Goal: Transaction & Acquisition: Purchase product/service

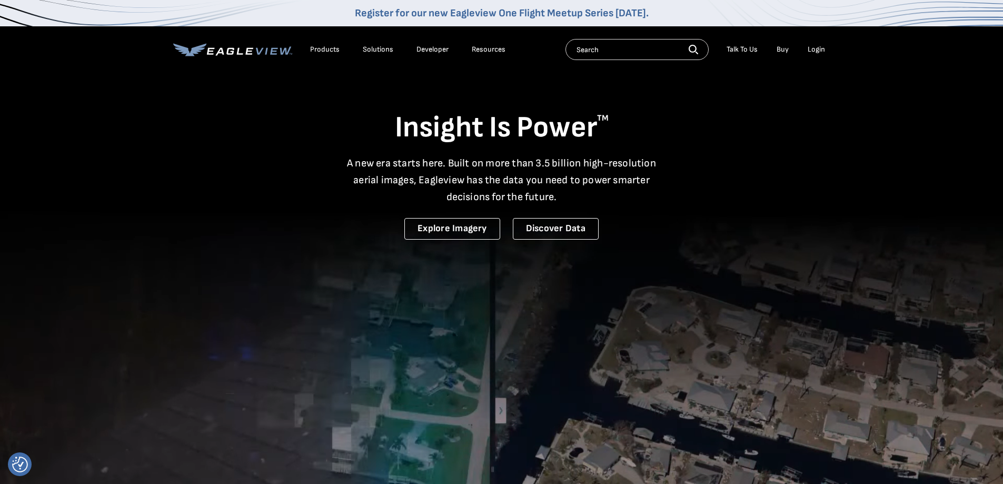
click at [818, 47] on div "Login" at bounding box center [816, 49] width 17 height 9
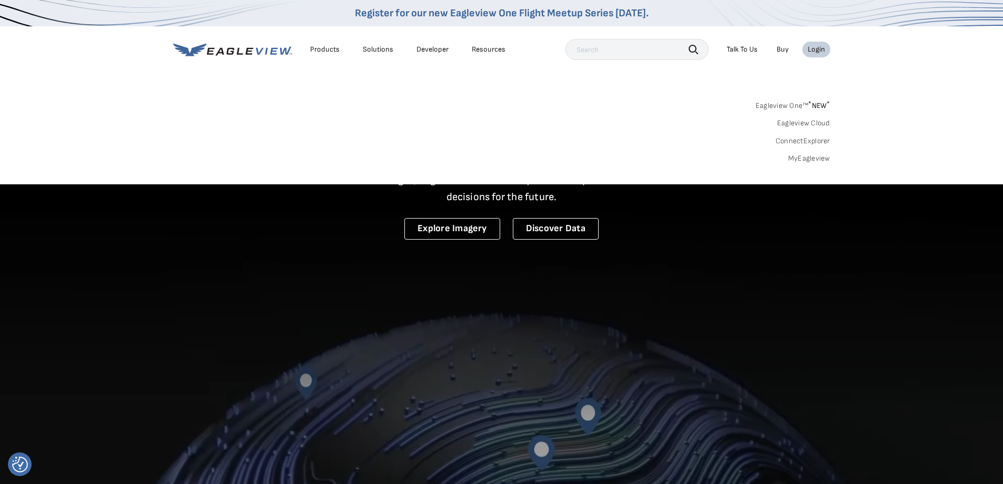
click at [827, 157] on link "MyEagleview" at bounding box center [809, 158] width 42 height 9
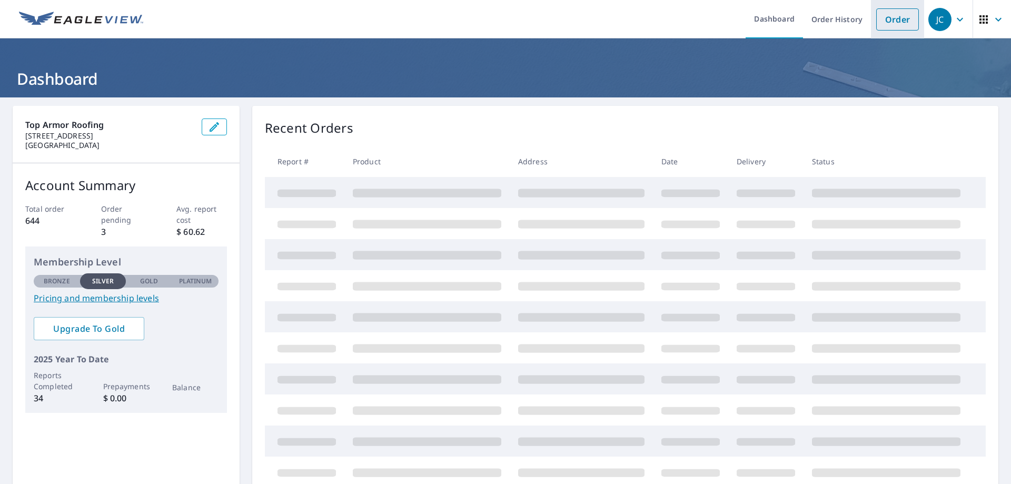
click at [876, 19] on link "Order" at bounding box center [897, 19] width 43 height 22
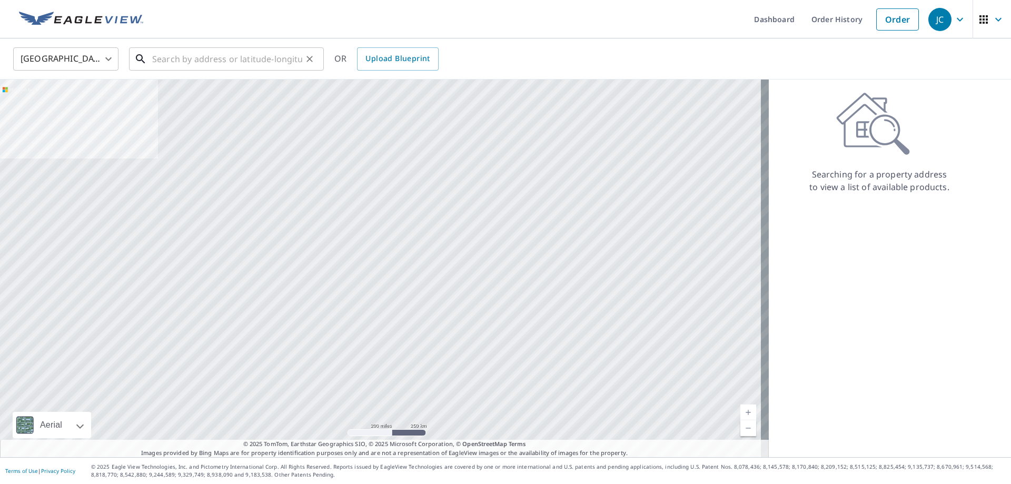
click at [174, 64] on input "text" at bounding box center [227, 58] width 150 height 29
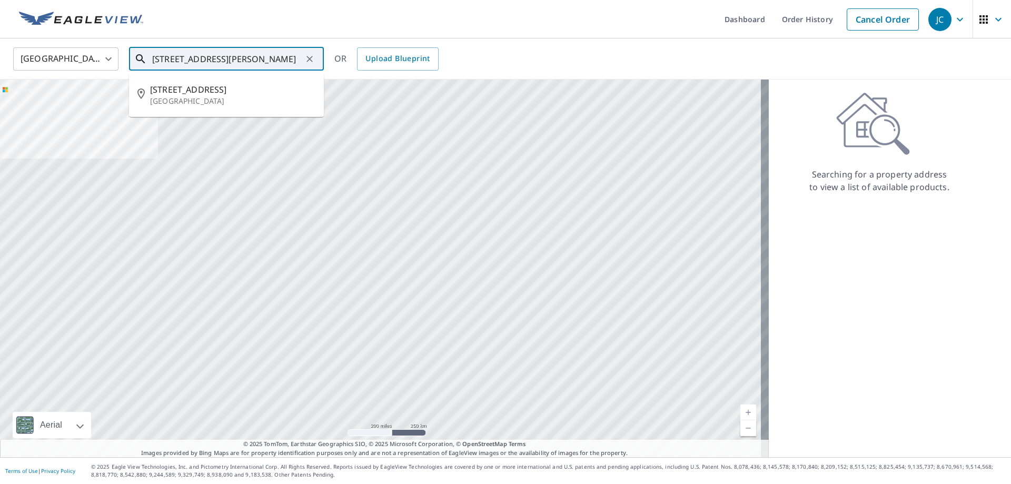
type input "[STREET_ADDRESS][PERSON_NAME]"
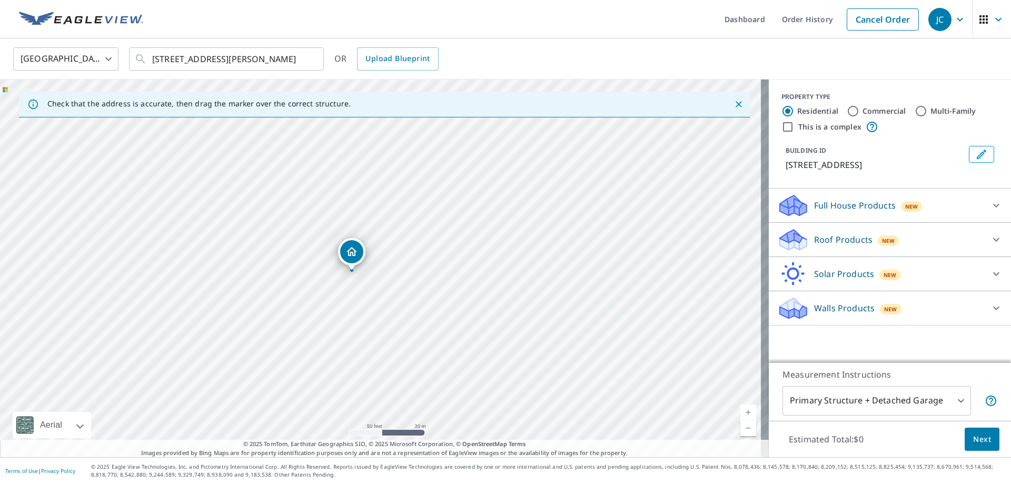
click at [968, 241] on div "Roof Products New" at bounding box center [880, 240] width 206 height 25
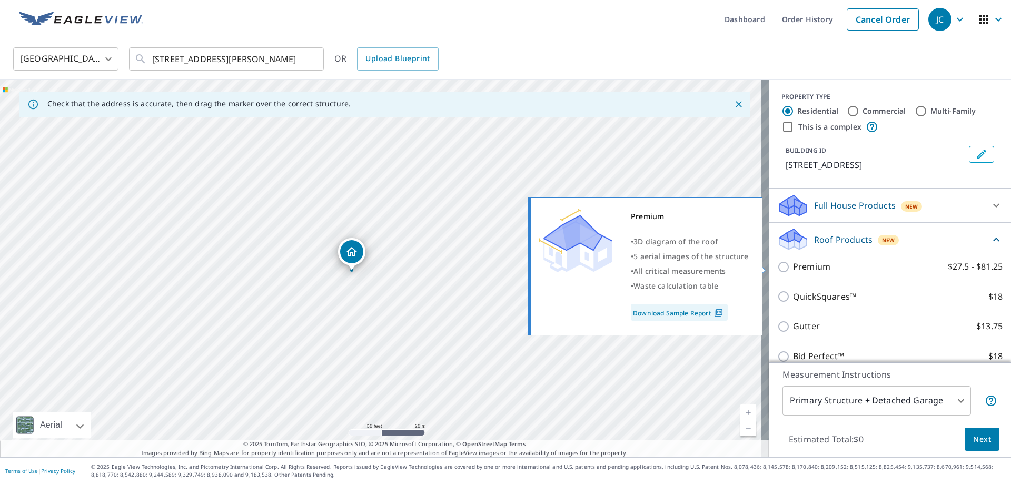
click at [793, 269] on p "Premium" at bounding box center [811, 266] width 37 height 13
click at [791, 269] on input "Premium $27.5 - $81.25" at bounding box center [785, 267] width 16 height 13
checkbox input "true"
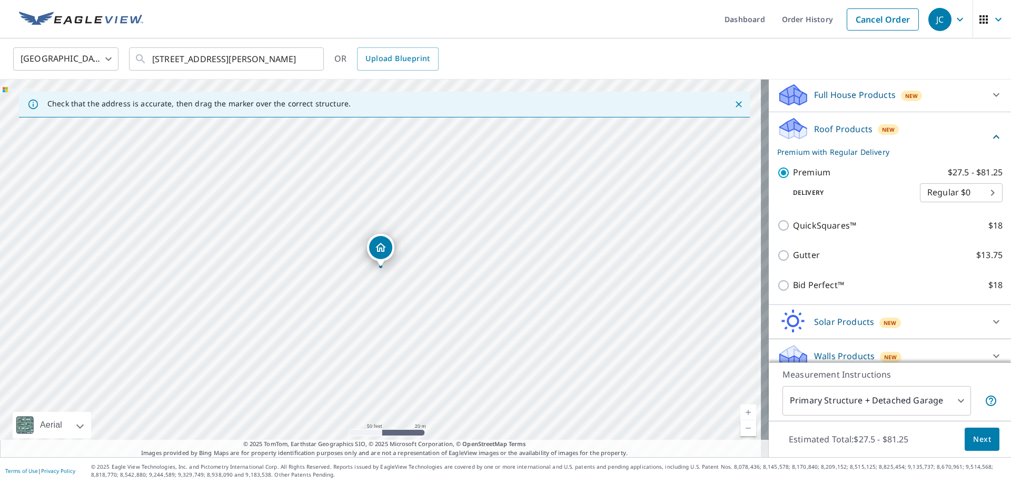
scroll to position [122, 0]
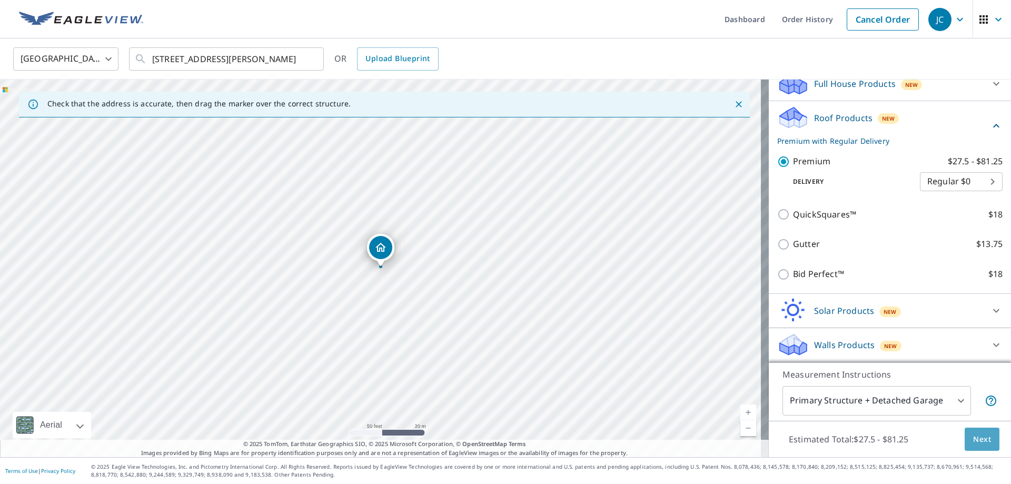
click at [981, 436] on span "Next" at bounding box center [982, 439] width 18 height 13
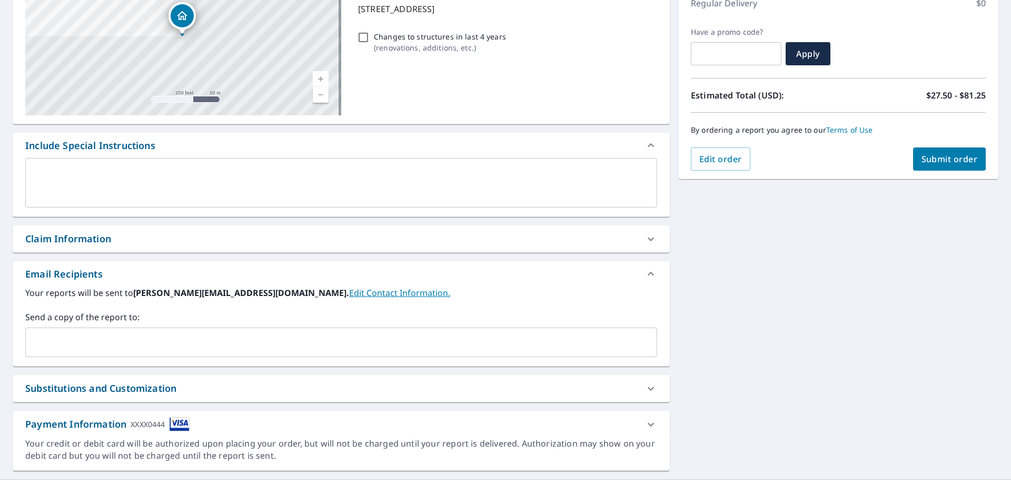
scroll to position [158, 0]
click at [935, 163] on span "Submit order" at bounding box center [950, 158] width 56 height 12
checkbox input "true"
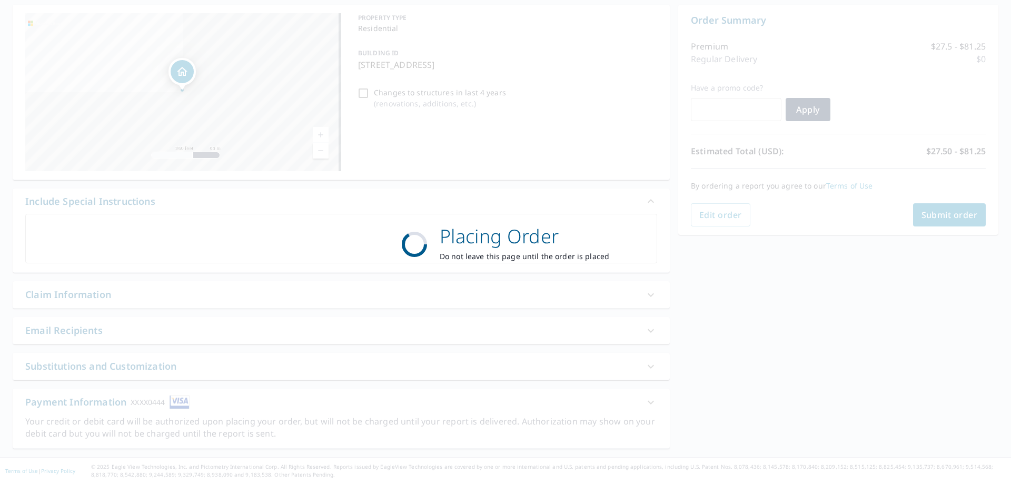
scroll to position [101, 0]
